Goal: Task Accomplishment & Management: Use online tool/utility

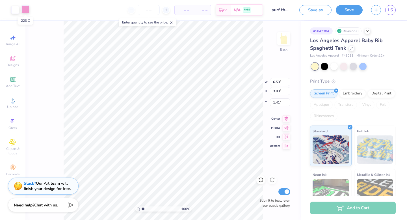
click at [26, 8] on div at bounding box center [25, 9] width 8 height 8
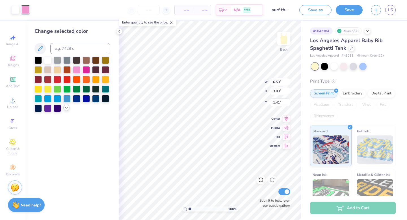
click at [64, 108] on icon at bounding box center [66, 107] width 5 height 5
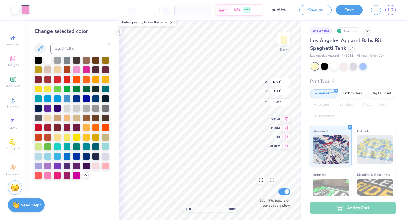
click at [107, 148] on div at bounding box center [105, 145] width 7 height 7
click at [47, 155] on div at bounding box center [47, 155] width 7 height 7
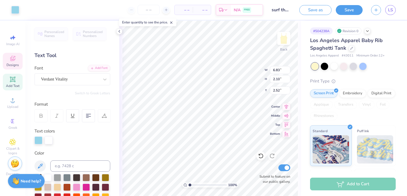
type input "6.83"
type input "2.10"
type input "2.52"
type input "6.45"
type input "1.98"
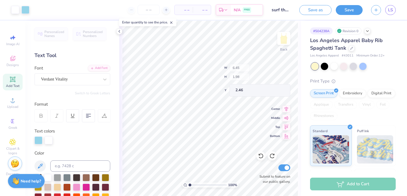
type input "2.46"
type input "6.97"
type input "3.23"
type input "7.10"
type input "3.29"
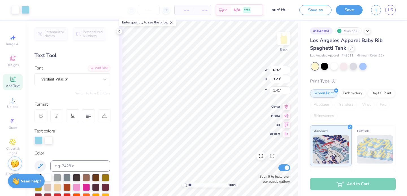
type input "1.35"
click at [214, 67] on div at bounding box center [333, 65] width 7 height 7
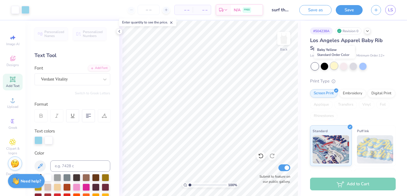
click at [214, 66] on div at bounding box center [333, 65] width 7 height 7
click at [214, 8] on button "Save" at bounding box center [349, 10] width 27 height 10
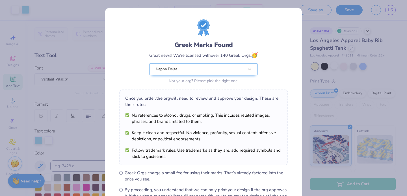
scroll to position [68, 0]
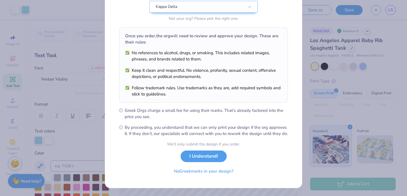
click at [203, 148] on div "We’ll only submit the design if you order. I Understand! No Greek marks in your…" at bounding box center [203, 159] width 73 height 36
click at [204, 160] on button "I Understand!" at bounding box center [204, 155] width 46 height 12
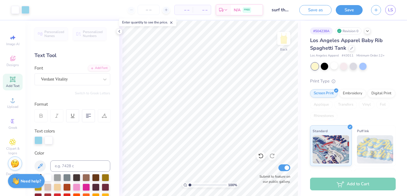
scroll to position [0, 0]
click at [214, 9] on button "Save" at bounding box center [349, 9] width 27 height 10
click at [214, 12] on span "LS" at bounding box center [390, 10] width 5 height 6
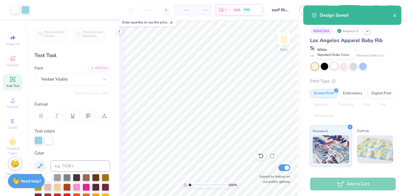
click at [214, 66] on div at bounding box center [333, 65] width 7 height 7
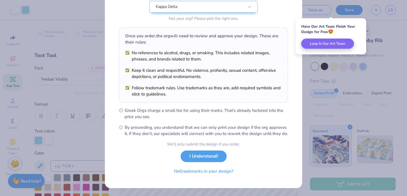
scroll to position [68, 0]
click at [211, 157] on button "I Understand!" at bounding box center [204, 155] width 46 height 12
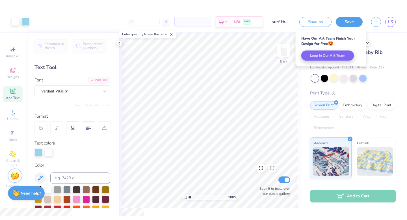
scroll to position [0, 0]
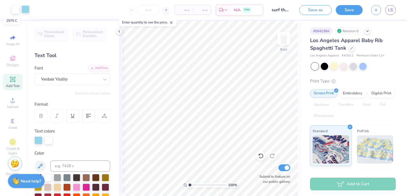
click at [25, 11] on div at bounding box center [25, 9] width 8 height 8
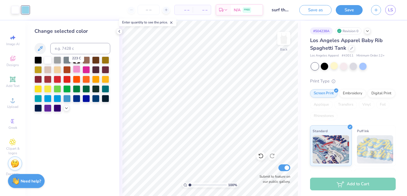
click at [77, 71] on div at bounding box center [76, 69] width 7 height 7
click at [214, 67] on div at bounding box center [343, 65] width 7 height 7
click at [214, 68] on div at bounding box center [333, 65] width 7 height 7
click at [214, 67] on div at bounding box center [333, 65] width 7 height 7
click at [25, 7] on div at bounding box center [25, 10] width 8 height 8
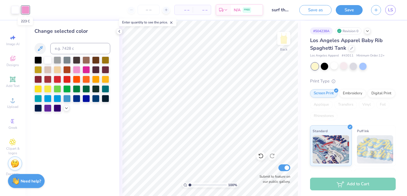
click at [27, 10] on div at bounding box center [25, 10] width 8 height 8
click at [66, 108] on icon at bounding box center [66, 107] width 5 height 5
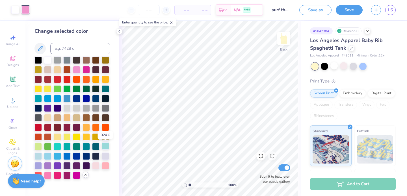
click at [106, 147] on div at bounding box center [105, 145] width 7 height 7
click at [49, 154] on div at bounding box center [47, 155] width 7 height 7
click at [214, 9] on button "Save" at bounding box center [349, 9] width 27 height 10
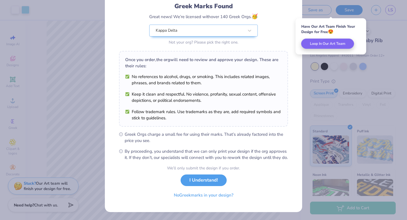
scroll to position [44, 0]
click at [203, 181] on button "I Understand!" at bounding box center [204, 179] width 46 height 12
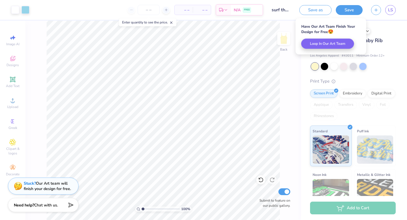
scroll to position [0, 0]
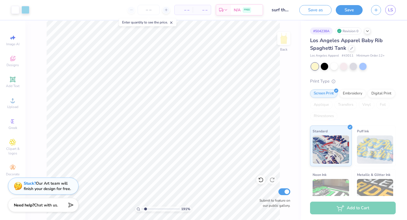
type input "1.91"
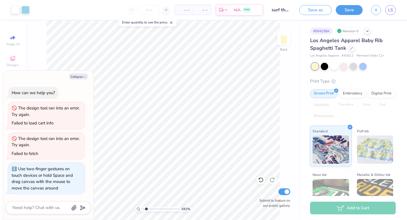
type textarea "x"
type input "1"
drag, startPoint x: 143, startPoint y: 209, endPoint x: 130, endPoint y: 207, distance: 13.1
click at [142, 196] on input "range" at bounding box center [161, 208] width 38 height 5
click at [81, 76] on button "Collapse" at bounding box center [78, 76] width 19 height 6
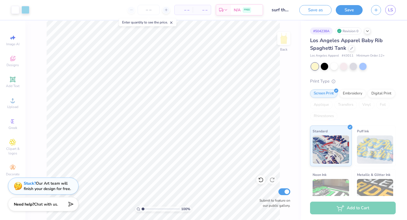
click at [52, 196] on span "Chat with us." at bounding box center [46, 203] width 24 height 5
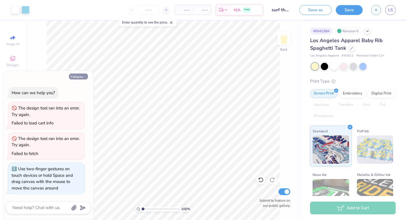
click at [78, 74] on button "Collapse" at bounding box center [78, 76] width 19 height 6
type textarea "x"
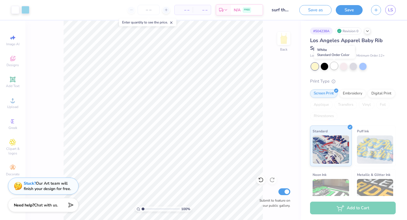
click at [214, 65] on div at bounding box center [333, 65] width 7 height 7
click at [214, 64] on div at bounding box center [343, 66] width 7 height 7
click at [214, 66] on div at bounding box center [343, 65] width 7 height 7
click at [27, 11] on div at bounding box center [25, 9] width 8 height 8
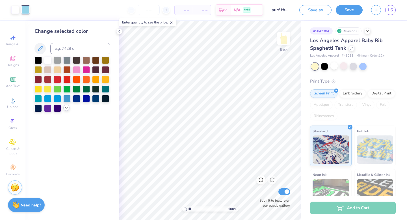
click at [65, 109] on icon at bounding box center [66, 107] width 5 height 5
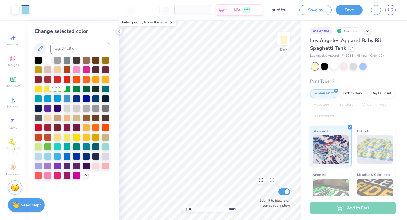
click at [59, 99] on div at bounding box center [57, 97] width 7 height 7
click at [56, 157] on div at bounding box center [57, 155] width 7 height 7
click at [48, 156] on div at bounding box center [47, 155] width 7 height 7
click at [68, 99] on div at bounding box center [66, 97] width 7 height 7
click at [214, 66] on div at bounding box center [333, 65] width 7 height 7
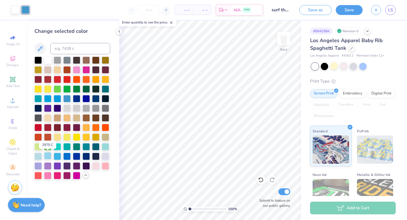
click at [49, 157] on div at bounding box center [47, 155] width 7 height 7
click at [214, 7] on button "Save" at bounding box center [349, 9] width 27 height 10
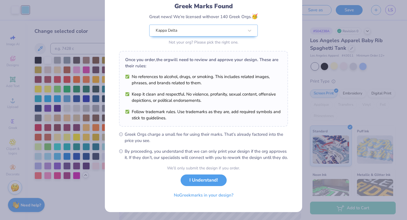
scroll to position [44, 0]
click at [214, 182] on button "I Understand!" at bounding box center [204, 179] width 46 height 12
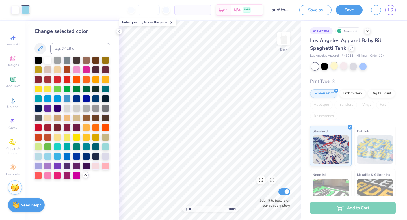
click at [214, 69] on div at bounding box center [333, 65] width 7 height 7
click at [12, 6] on div at bounding box center [15, 9] width 8 height 8
click at [66, 99] on div at bounding box center [66, 97] width 7 height 7
click at [49, 155] on div at bounding box center [47, 155] width 7 height 7
click at [98, 165] on div at bounding box center [95, 165] width 7 height 7
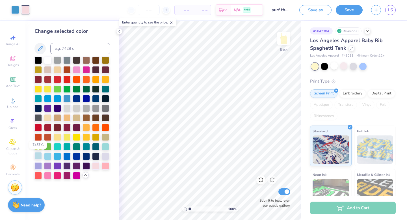
click at [38, 155] on div at bounding box center [37, 155] width 7 height 7
click at [13, 9] on div at bounding box center [15, 9] width 8 height 8
click at [96, 166] on div at bounding box center [95, 165] width 7 height 7
click at [50, 153] on div at bounding box center [47, 155] width 7 height 7
click at [27, 11] on div at bounding box center [25, 9] width 8 height 8
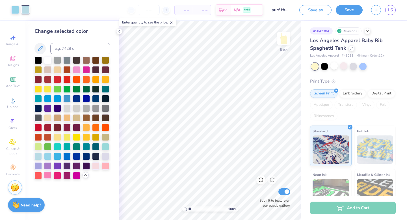
click at [45, 173] on div at bounding box center [47, 174] width 7 height 7
click at [47, 59] on div at bounding box center [47, 59] width 7 height 7
click at [107, 155] on div at bounding box center [105, 155] width 7 height 7
click at [14, 9] on div at bounding box center [15, 9] width 8 height 8
click at [47, 58] on div at bounding box center [47, 59] width 7 height 7
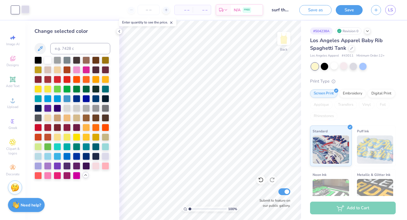
click at [25, 10] on div at bounding box center [25, 9] width 8 height 8
click at [48, 157] on div at bounding box center [47, 155] width 7 height 7
click at [66, 99] on div at bounding box center [66, 97] width 7 height 7
click at [59, 157] on div at bounding box center [57, 155] width 7 height 7
click at [97, 99] on div at bounding box center [95, 97] width 7 height 7
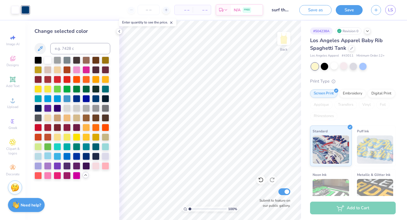
click at [48, 154] on div at bounding box center [47, 155] width 7 height 7
click at [68, 98] on div at bounding box center [66, 97] width 7 height 7
click at [48, 156] on div at bounding box center [47, 155] width 7 height 7
click at [38, 156] on div at bounding box center [37, 155] width 7 height 7
click at [75, 48] on input at bounding box center [80, 48] width 60 height 11
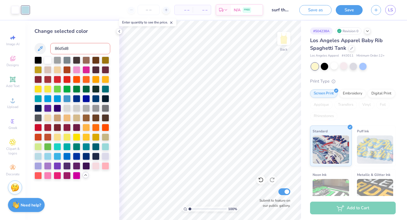
type input "86d5d8"
click at [43, 46] on icon at bounding box center [40, 48] width 7 height 7
click at [49, 156] on div at bounding box center [47, 156] width 7 height 7
click at [41, 47] on icon at bounding box center [40, 48] width 5 height 5
drag, startPoint x: 41, startPoint y: 47, endPoint x: 62, endPoint y: 51, distance: 21.8
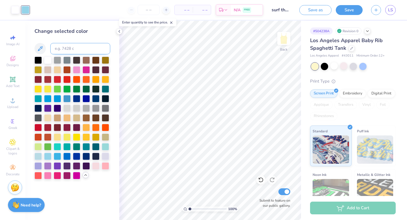
click at [62, 51] on div at bounding box center [72, 48] width 76 height 11
click at [43, 50] on icon at bounding box center [40, 48] width 7 height 7
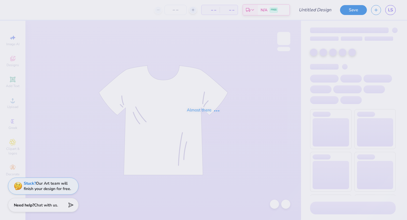
type input "surf themed bid day"
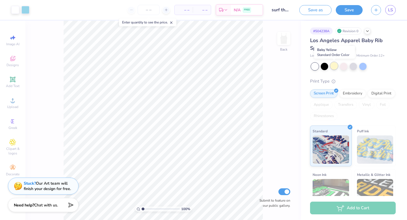
click at [336, 66] on div at bounding box center [333, 65] width 7 height 7
click at [350, 10] on button "Save" at bounding box center [349, 10] width 27 height 10
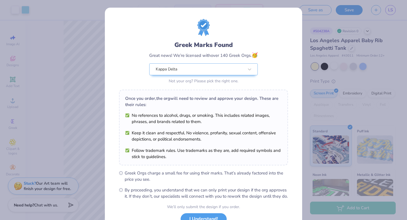
scroll to position [45, 0]
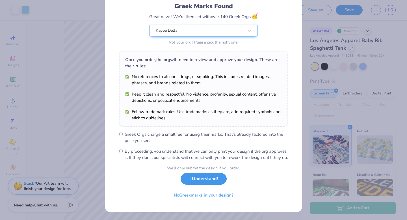
click at [205, 183] on button "I Understand!" at bounding box center [204, 179] width 46 height 12
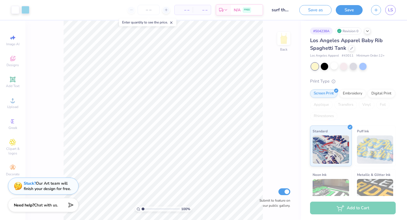
scroll to position [0, 0]
click at [349, 11] on button "Save" at bounding box center [349, 10] width 27 height 10
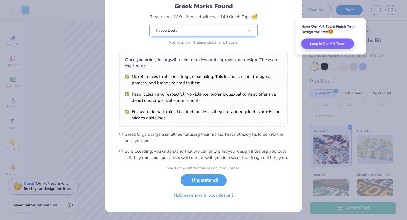
scroll to position [45, 0]
click at [201, 179] on button "I Understand!" at bounding box center [204, 180] width 46 height 12
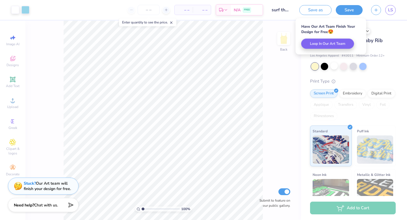
scroll to position [0, 0]
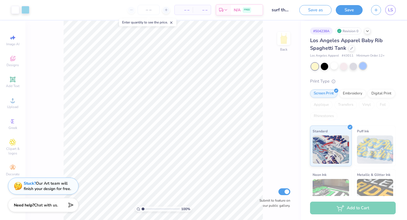
click at [365, 68] on div at bounding box center [362, 65] width 7 height 7
click at [333, 67] on div at bounding box center [333, 65] width 7 height 7
click at [334, 65] on div at bounding box center [333, 65] width 7 height 7
click at [26, 9] on div at bounding box center [25, 9] width 8 height 8
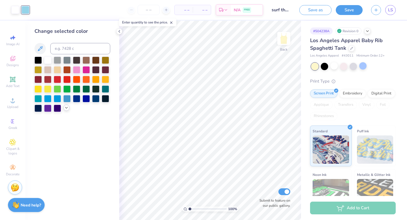
click at [64, 108] on icon at bounding box center [66, 107] width 5 height 5
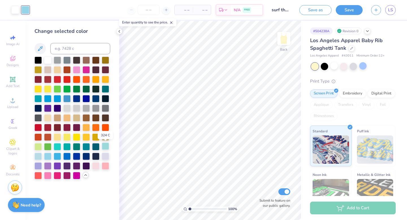
click at [107, 146] on div at bounding box center [105, 145] width 7 height 7
click at [57, 157] on div at bounding box center [57, 155] width 7 height 7
click at [49, 158] on div at bounding box center [47, 155] width 7 height 7
click at [353, 11] on button "Save" at bounding box center [349, 9] width 27 height 10
